Goal: Task Accomplishment & Management: Manage account settings

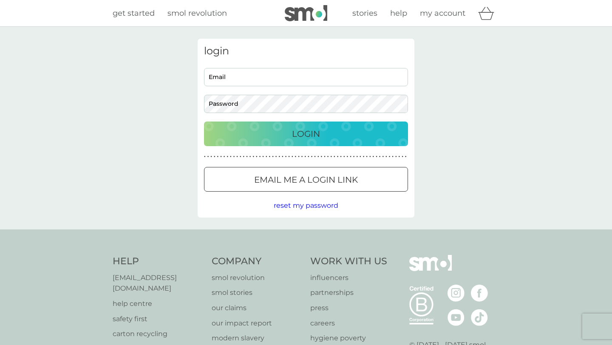
click at [293, 84] on input "Email" at bounding box center [306, 77] width 204 height 18
type input "[EMAIL_ADDRESS][DOMAIN_NAME]"
click at [283, 138] on div "Login" at bounding box center [305, 134] width 187 height 14
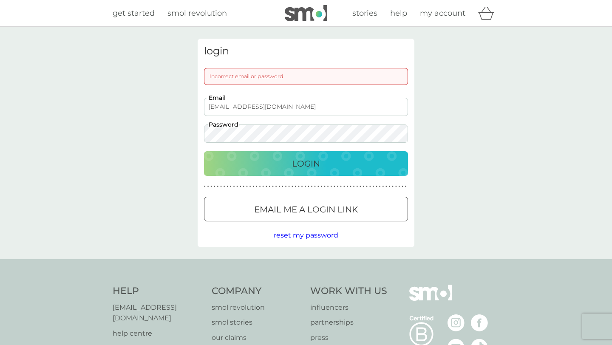
click at [182, 131] on div "login Incorrect email or password [EMAIL_ADDRESS][DOMAIN_NAME] Email Password L…" at bounding box center [306, 143] width 612 height 232
click at [221, 164] on div "Login" at bounding box center [305, 164] width 187 height 14
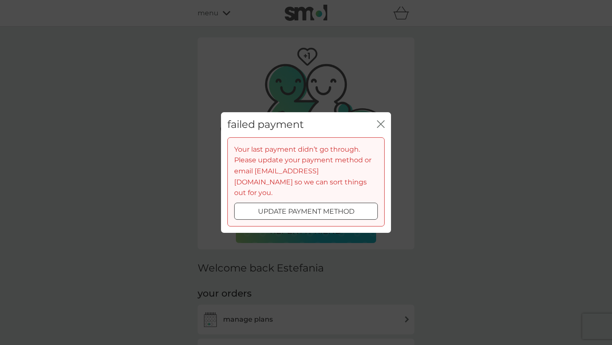
click at [383, 128] on icon "close" at bounding box center [381, 124] width 8 height 8
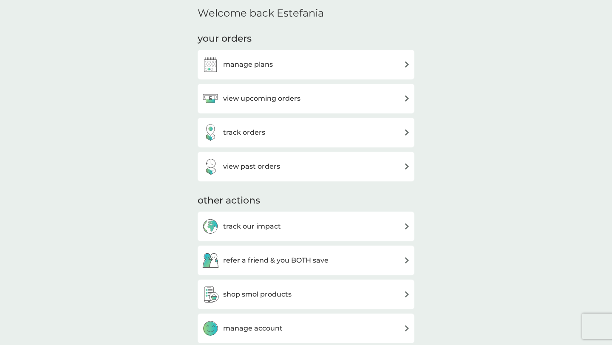
scroll to position [263, 0]
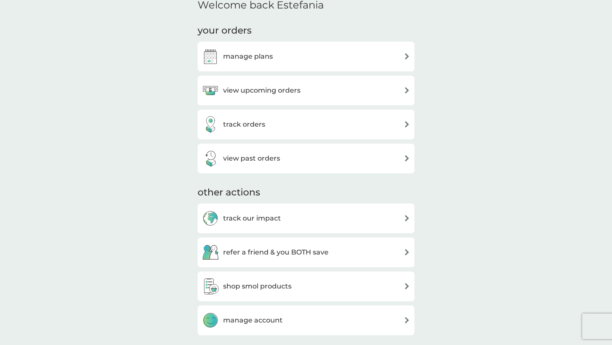
click at [395, 59] on div "manage plans" at bounding box center [306, 56] width 208 height 17
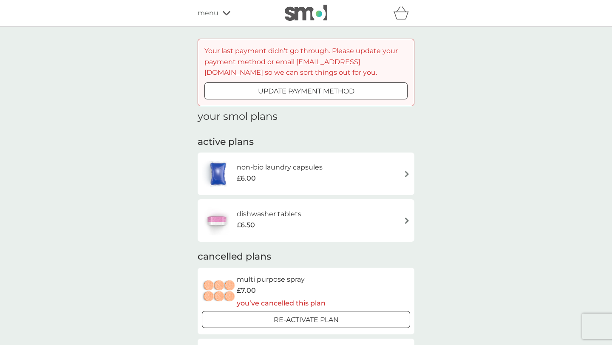
click at [403, 181] on div "non-bio laundry capsules £6.00" at bounding box center [306, 174] width 208 height 30
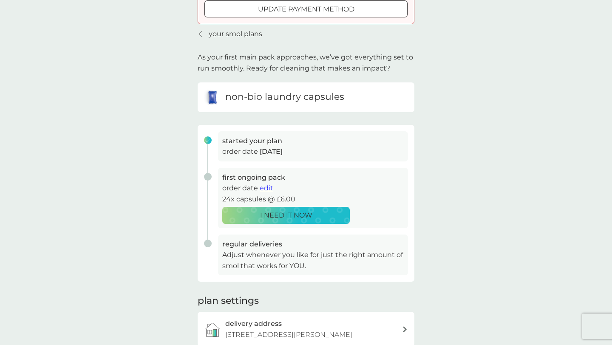
scroll to position [142, 0]
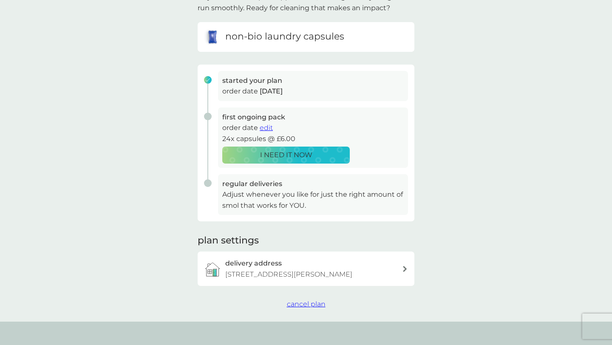
click at [301, 305] on span "cancel plan" at bounding box center [306, 304] width 39 height 8
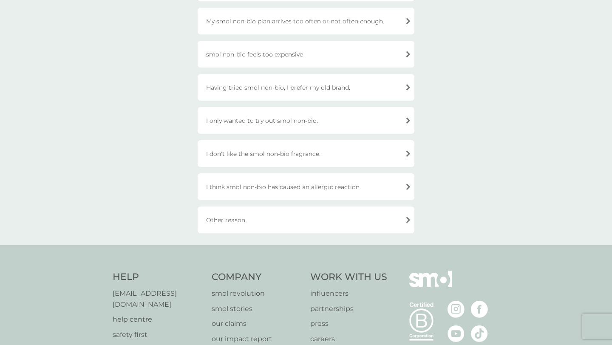
scroll to position [300, 0]
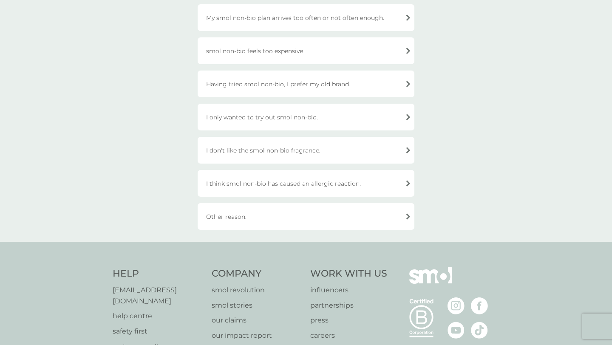
click at [317, 224] on div "Other reason." at bounding box center [306, 216] width 217 height 27
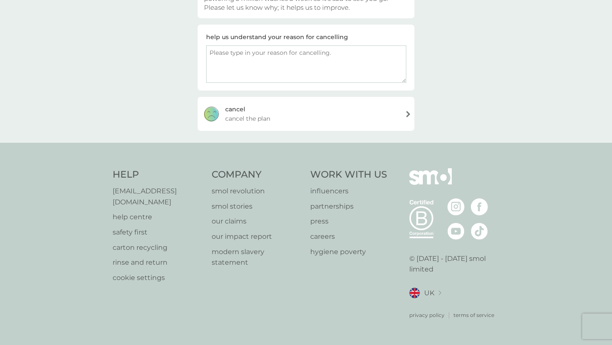
scroll to position [185, 0]
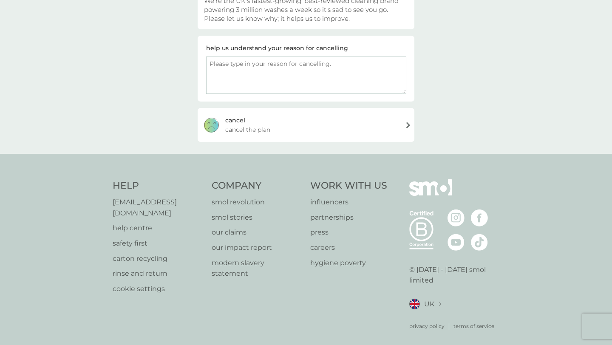
click at [286, 79] on textarea at bounding box center [306, 75] width 200 height 37
click at [279, 74] on textarea at bounding box center [306, 75] width 200 height 37
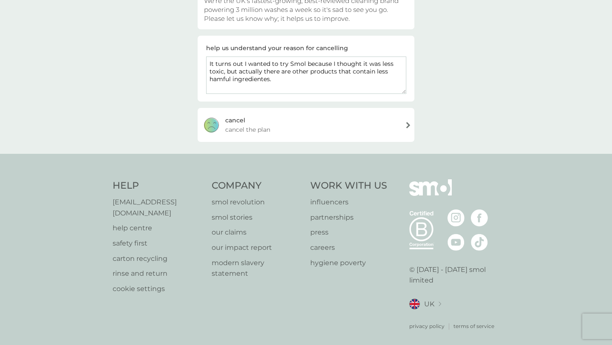
type textarea "It turns out I wanted to try Smol because I thought it was less toxic, but actu…"
click at [244, 122] on div "cancel" at bounding box center [235, 120] width 20 height 9
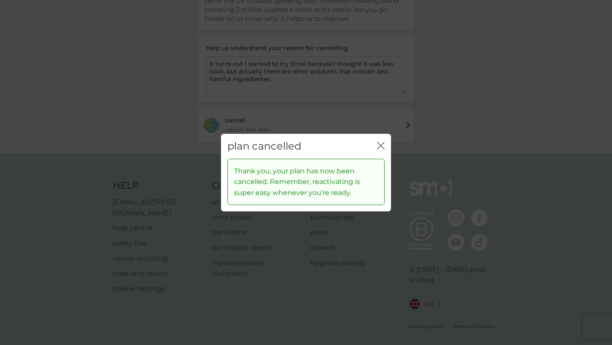
click at [392, 148] on div "plan cancelled close Thank you, your plan has now been cancelled. Remember, rea…" at bounding box center [306, 172] width 612 height 345
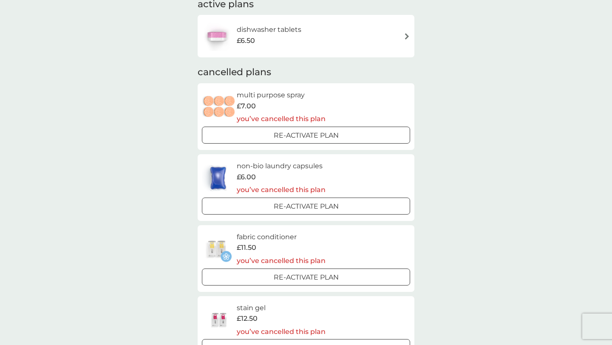
scroll to position [104, 0]
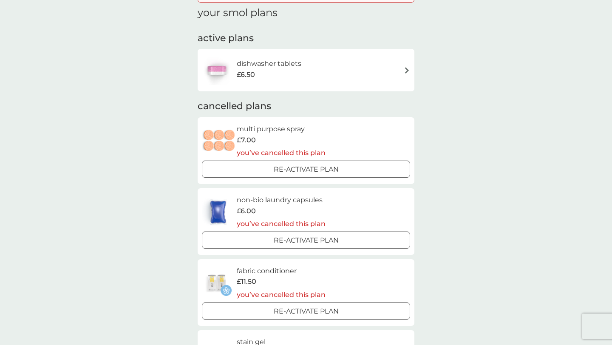
click at [403, 86] on div "dishwasher tablets £6.50" at bounding box center [306, 70] width 217 height 42
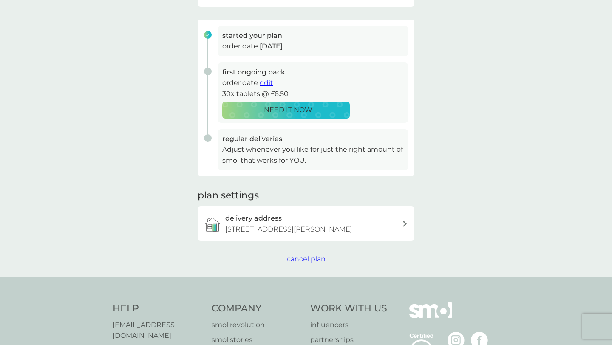
scroll to position [212, 0]
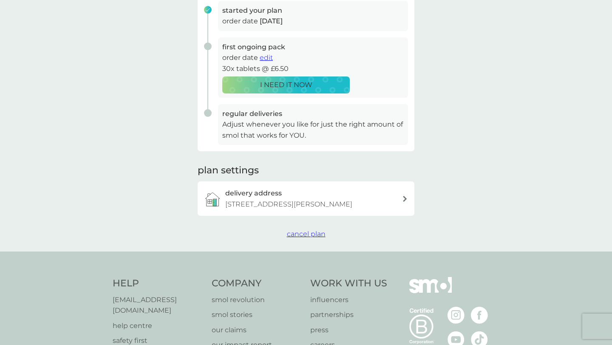
click at [305, 233] on span "cancel plan" at bounding box center [306, 234] width 39 height 8
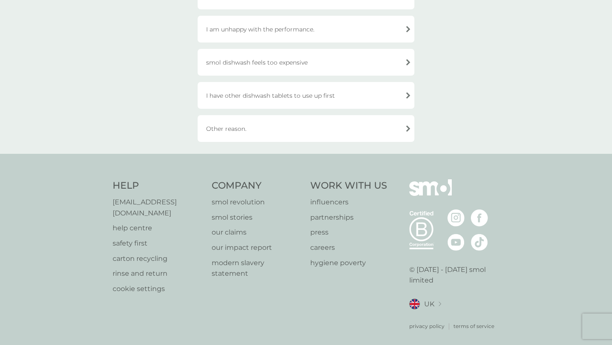
click at [222, 117] on div "Other reason." at bounding box center [306, 128] width 217 height 27
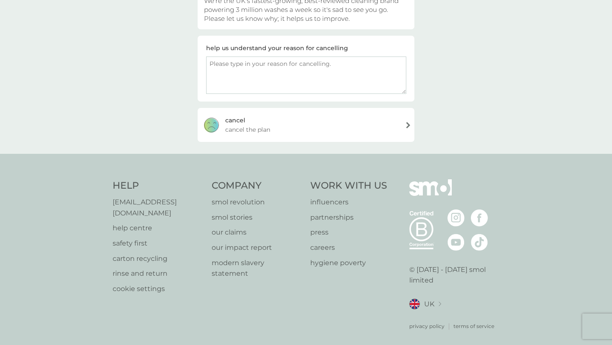
click at [231, 119] on div "cancel" at bounding box center [235, 120] width 20 height 9
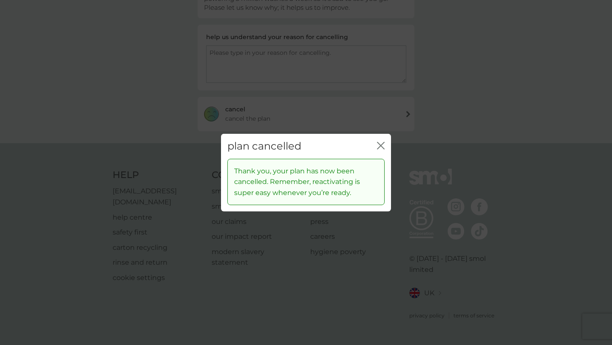
scroll to position [113, 0]
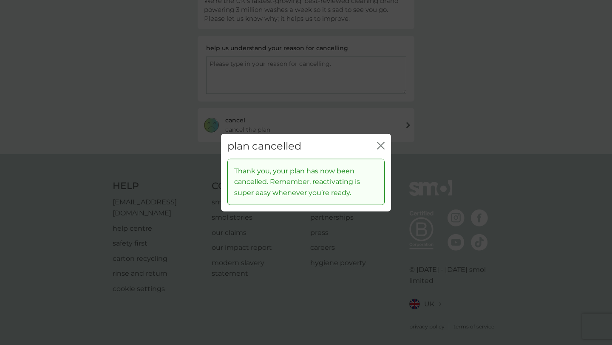
click at [379, 139] on div "plan cancelled close" at bounding box center [306, 146] width 170 height 25
click at [380, 143] on icon "close" at bounding box center [381, 146] width 8 height 8
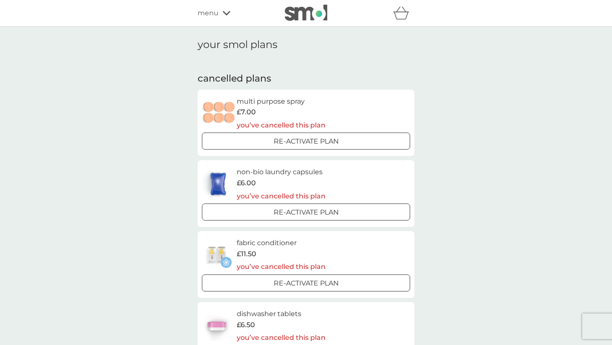
click at [407, 9] on icon "basket" at bounding box center [401, 12] width 16 height 13
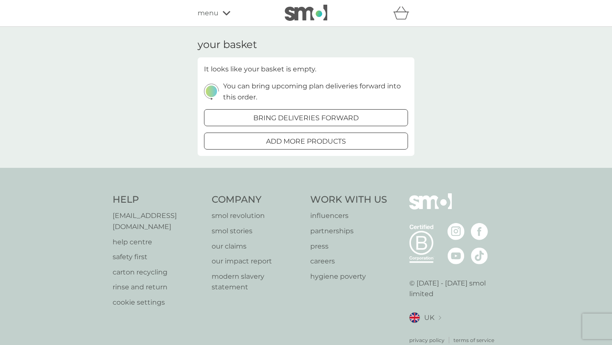
click at [217, 16] on span "menu" at bounding box center [208, 13] width 21 height 11
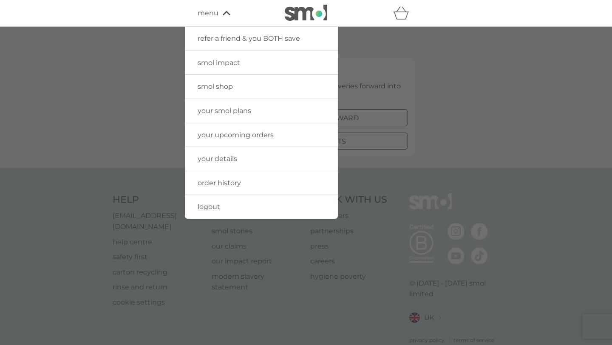
click at [226, 208] on link "logout" at bounding box center [261, 207] width 153 height 24
